Goal: Task Accomplishment & Management: Use online tool/utility

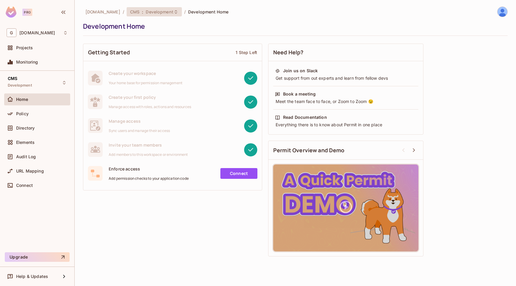
click at [162, 16] on div "CMS : Development" at bounding box center [154, 11] width 55 height 9
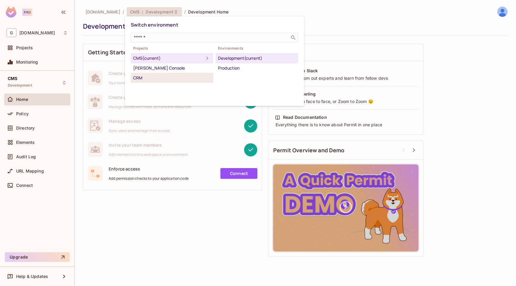
click at [150, 76] on div "CRM" at bounding box center [172, 77] width 78 height 7
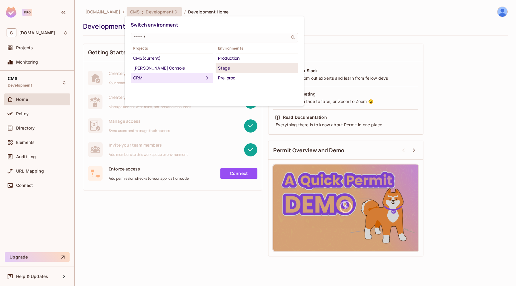
click at [235, 67] on div "Stage" at bounding box center [257, 67] width 78 height 7
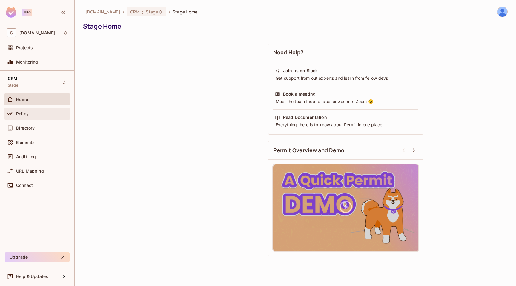
click at [42, 115] on div "Policy" at bounding box center [42, 113] width 52 height 5
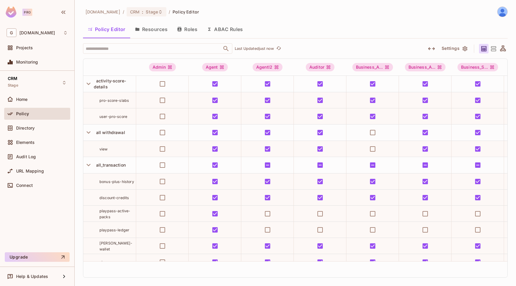
scroll to position [118, 0]
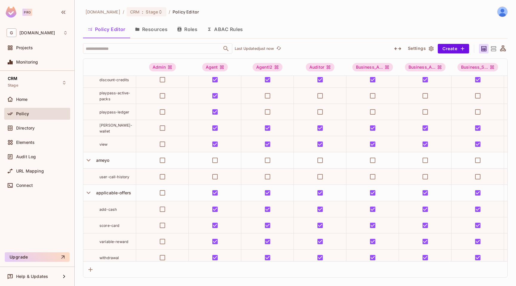
click at [282, 24] on div "Policy Editor Resources Roles ABAC Rules" at bounding box center [295, 29] width 424 height 15
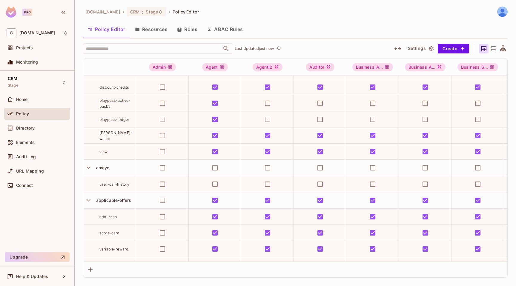
scroll to position [119, 0]
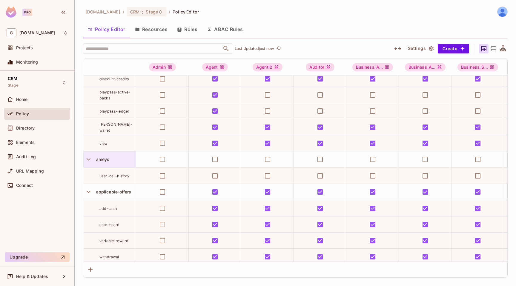
click at [112, 158] on div "ameyo" at bounding box center [115, 159] width 42 height 6
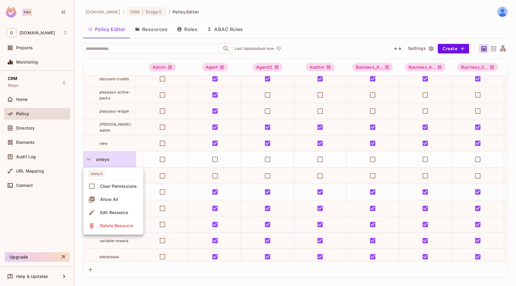
click at [110, 213] on div "Edit Resource" at bounding box center [114, 212] width 28 height 6
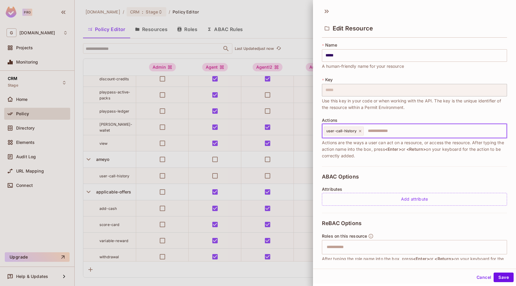
click at [380, 133] on input "text" at bounding box center [434, 131] width 140 height 12
paste input "**********"
type input "**********"
click at [506, 280] on button "Save" at bounding box center [503, 277] width 20 height 10
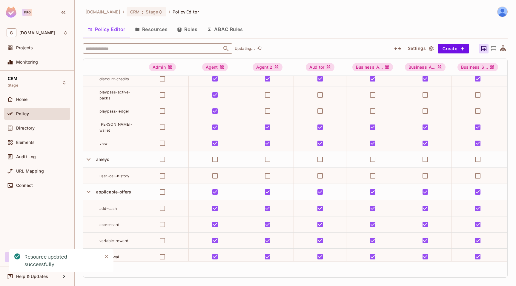
click at [155, 48] on input "text" at bounding box center [152, 48] width 136 height 10
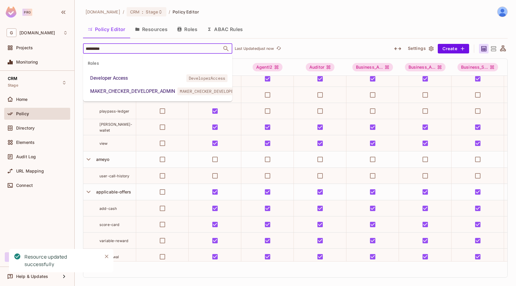
type input "*********"
click at [146, 78] on li "Developer Access DeveloperAccess" at bounding box center [157, 78] width 149 height 11
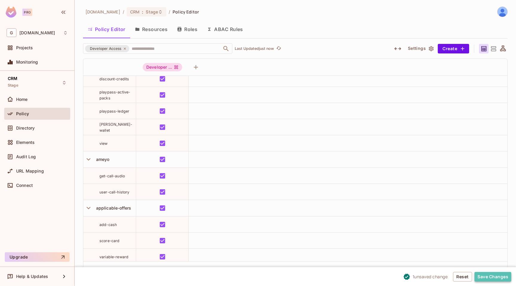
click at [486, 278] on button "Save Changes" at bounding box center [492, 277] width 37 height 10
